Goal: Transaction & Acquisition: Purchase product/service

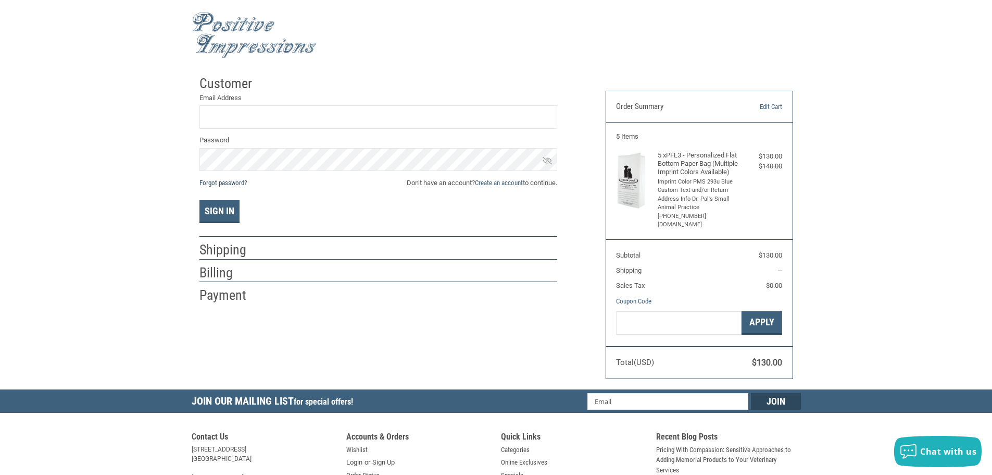
click at [220, 181] on link "Forgot password?" at bounding box center [222, 183] width 47 height 8
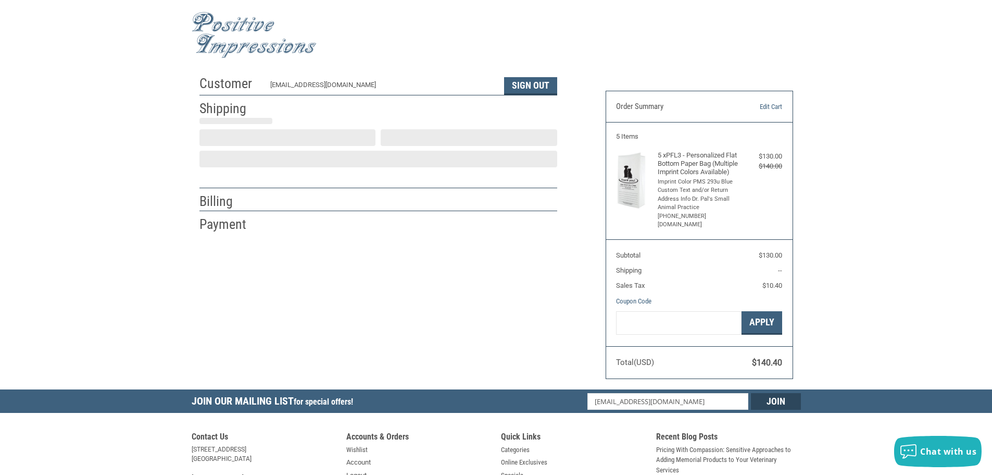
scroll to position [1, 0]
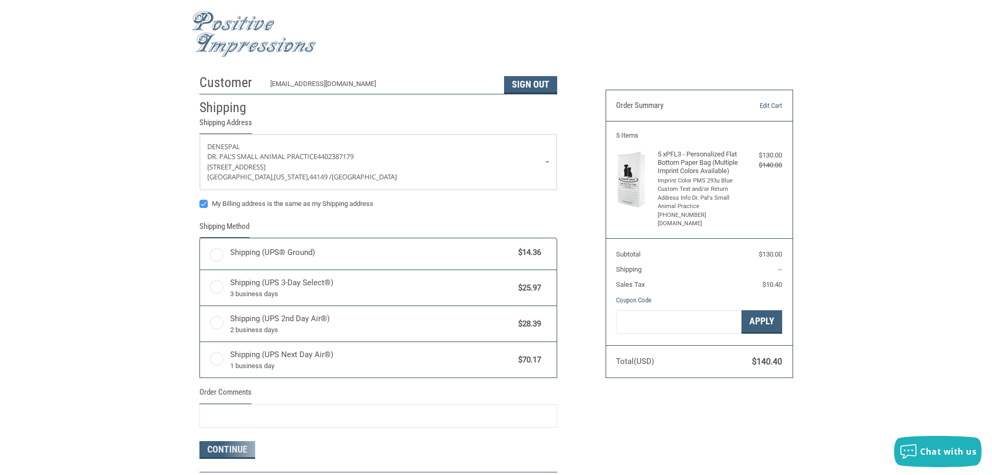
radio input "true"
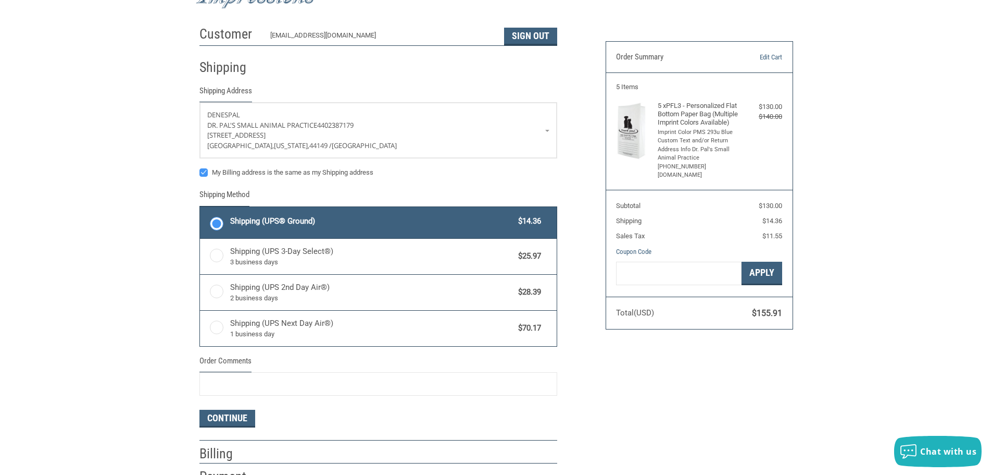
scroll to position [105, 0]
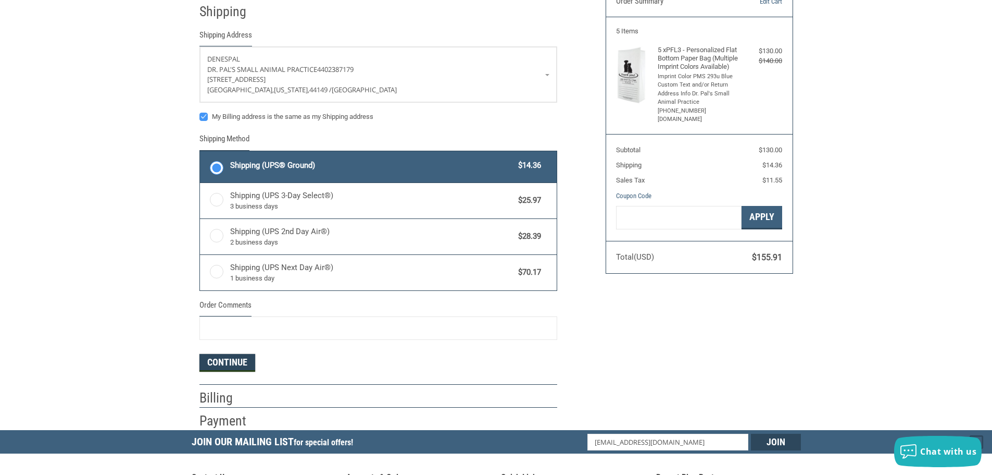
click at [248, 367] on button "Continue" at bounding box center [227, 363] width 56 height 18
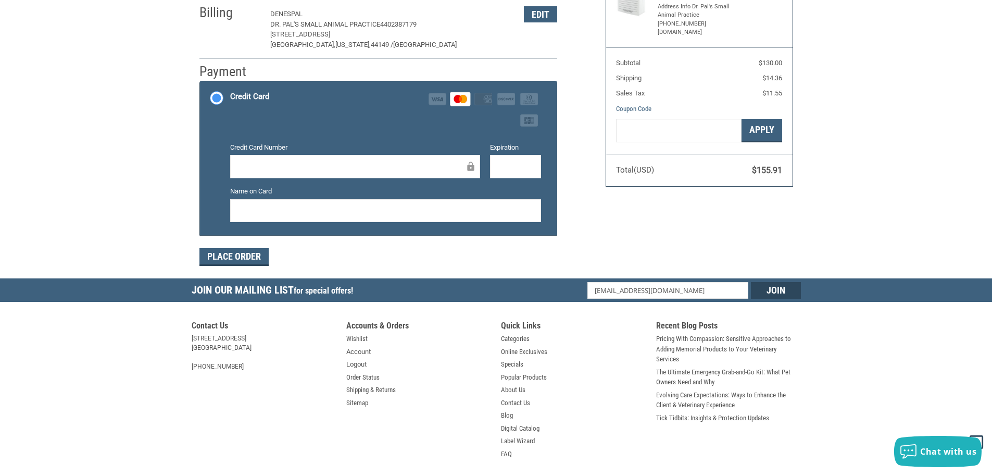
scroll to position [208, 0]
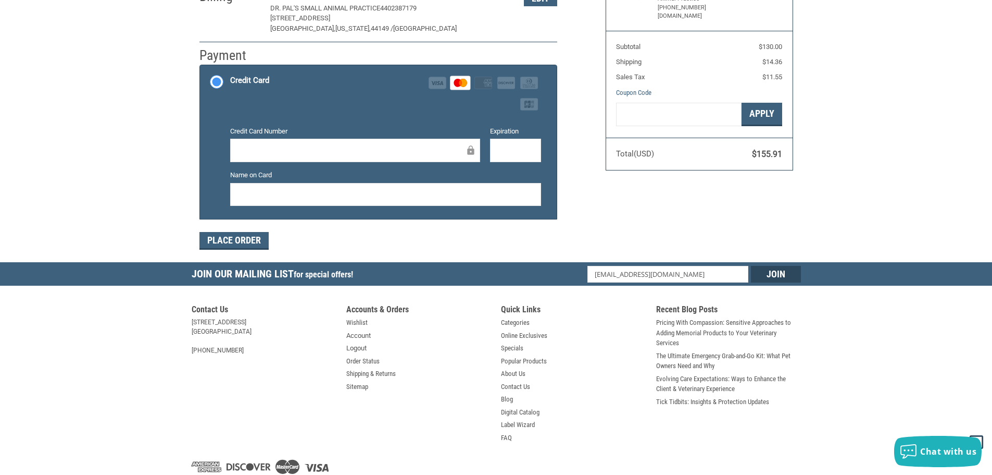
click at [494, 144] on div at bounding box center [515, 150] width 51 height 23
click at [497, 149] on div at bounding box center [515, 150] width 51 height 23
click at [156, 202] on div "Customer drpals@hotmail.com Sign Out Shipping Denes Pal Dr. Pal's Small Animal …" at bounding box center [496, 62] width 992 height 400
click at [232, 243] on button "Place Order" at bounding box center [233, 241] width 69 height 18
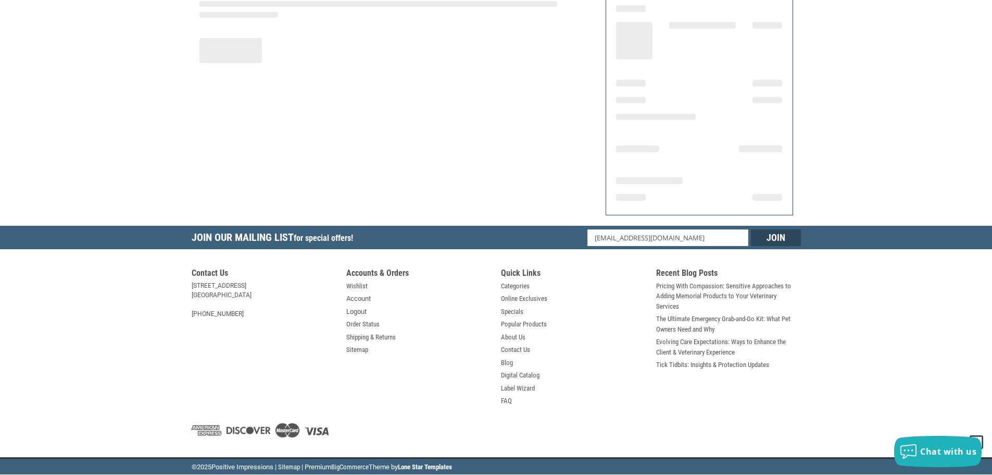
scroll to position [125, 0]
